Goal: Information Seeking & Learning: Learn about a topic

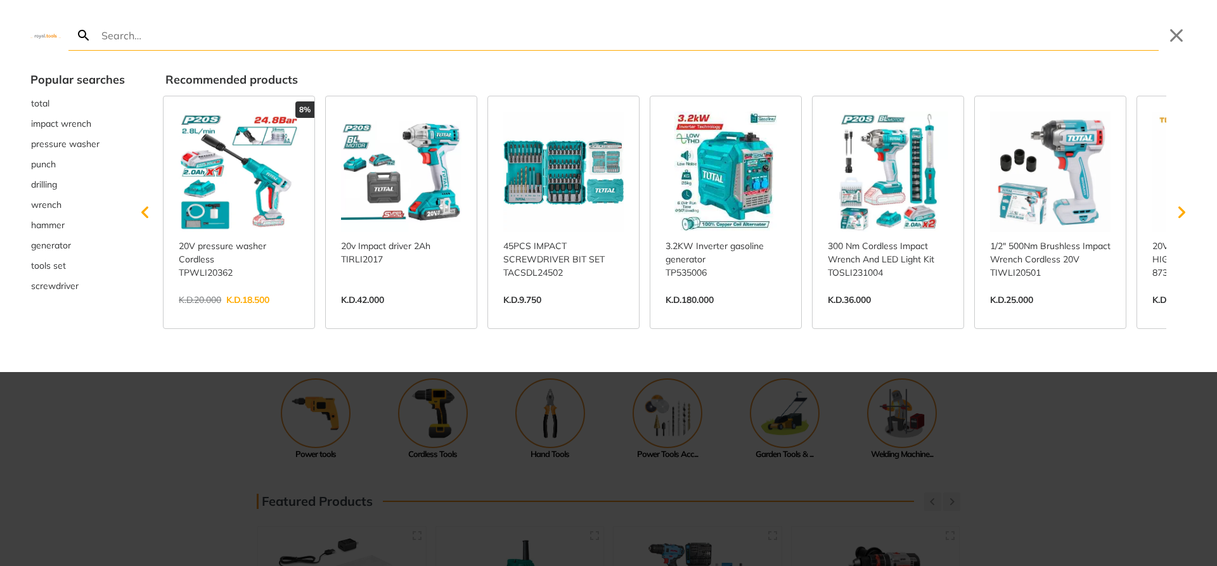
type input "T"
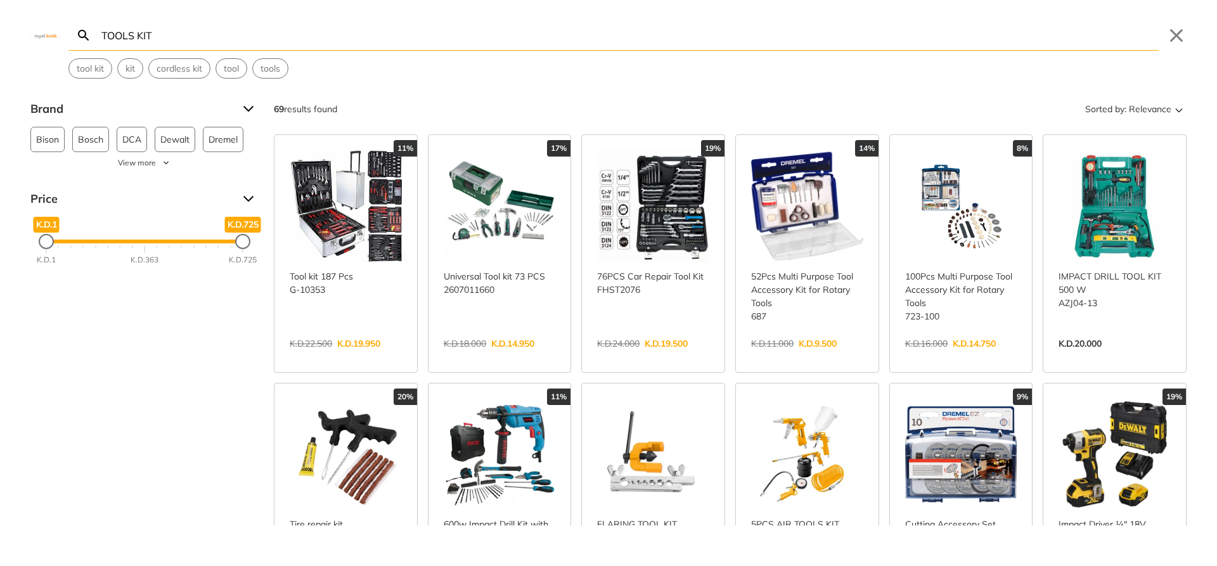
type input "TOOLS KIT"
